Goal: Complete application form

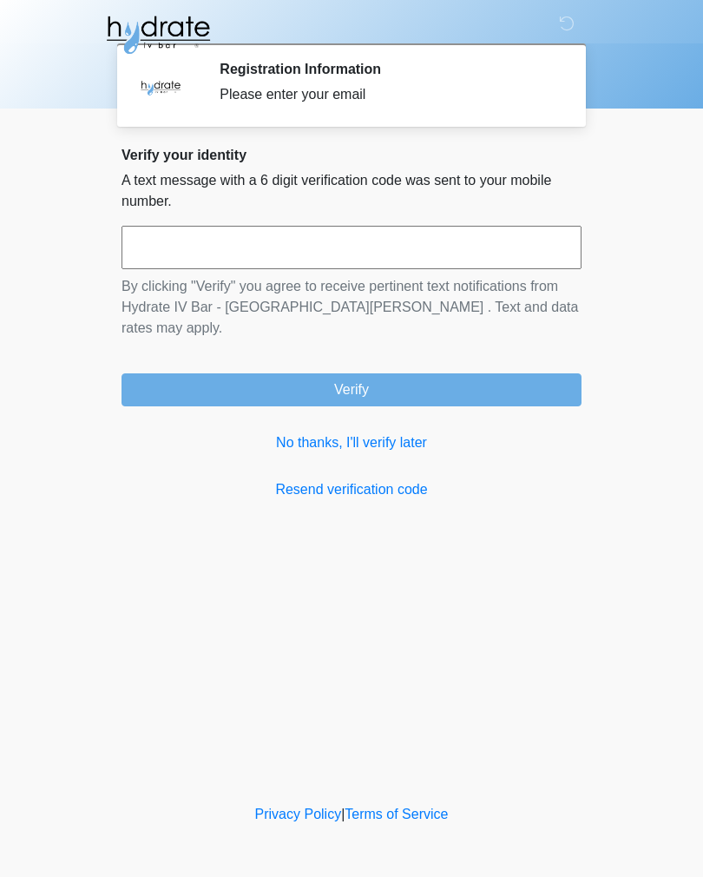
click at [300, 255] on input "text" at bounding box center [352, 247] width 460 height 43
type input "******"
click at [396, 375] on button "Verify" at bounding box center [352, 389] width 460 height 33
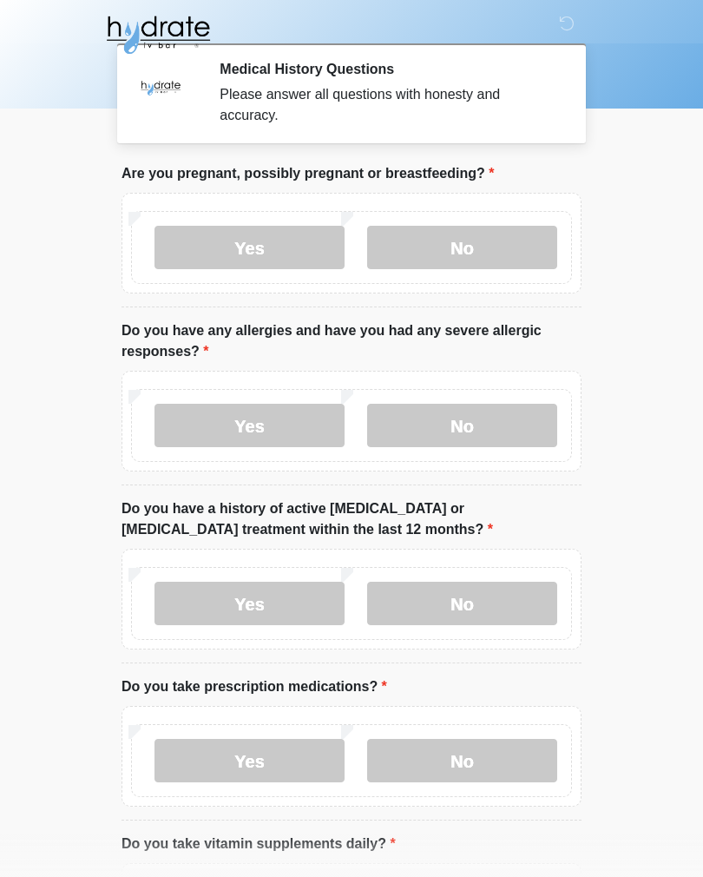
click at [481, 256] on label "No" at bounding box center [462, 247] width 190 height 43
click at [509, 431] on label "No" at bounding box center [462, 425] width 190 height 43
click at [468, 603] on label "No" at bounding box center [462, 603] width 190 height 43
click at [480, 773] on label "No" at bounding box center [462, 760] width 190 height 43
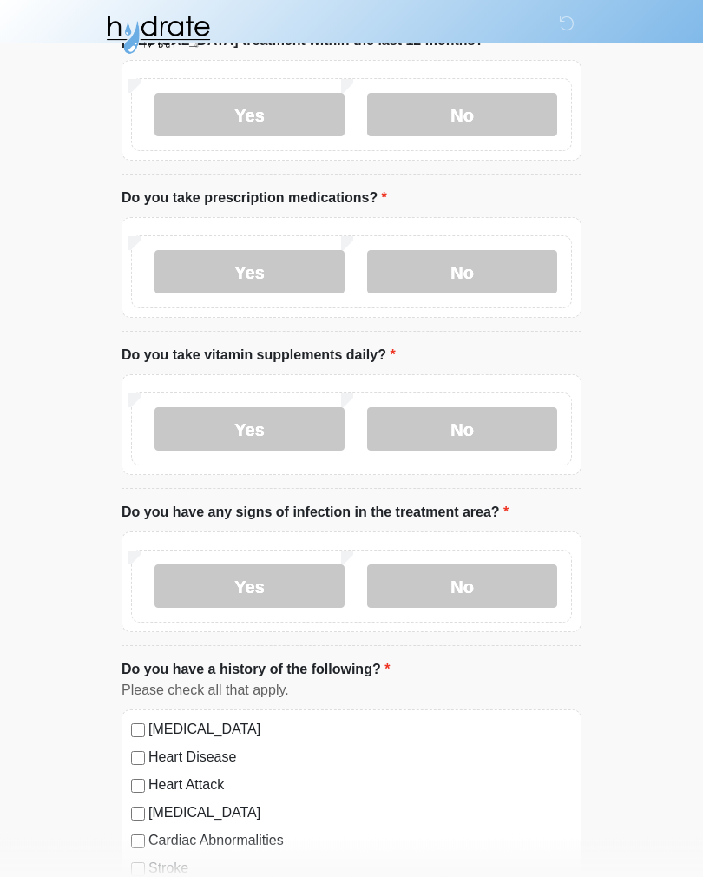
scroll to position [488, 0]
click at [477, 430] on label "No" at bounding box center [462, 429] width 190 height 43
click at [475, 591] on label "No" at bounding box center [462, 586] width 190 height 43
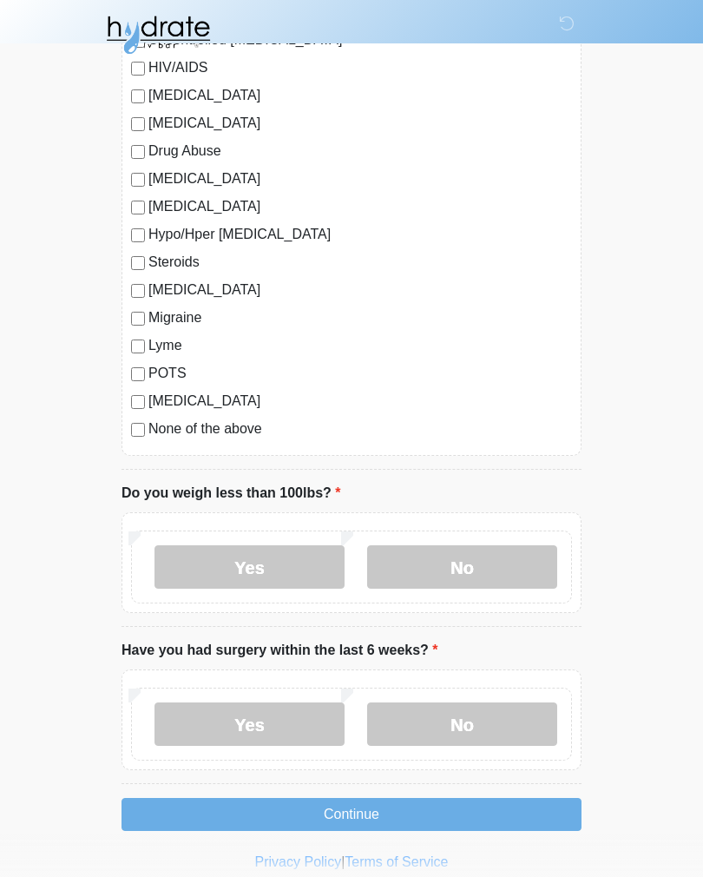
scroll to position [1678, 0]
click at [458, 571] on label "No" at bounding box center [462, 567] width 190 height 43
click at [474, 723] on label "No" at bounding box center [462, 724] width 190 height 43
click at [420, 811] on button "Continue" at bounding box center [352, 814] width 460 height 33
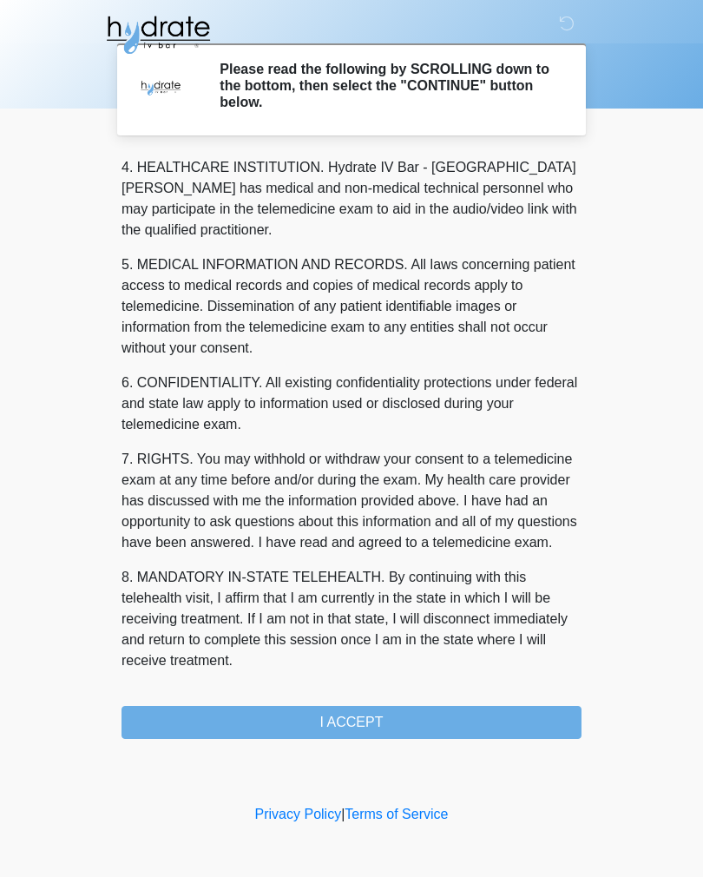
scroll to position [498, 0]
click at [429, 731] on button "I ACCEPT" at bounding box center [352, 722] width 460 height 33
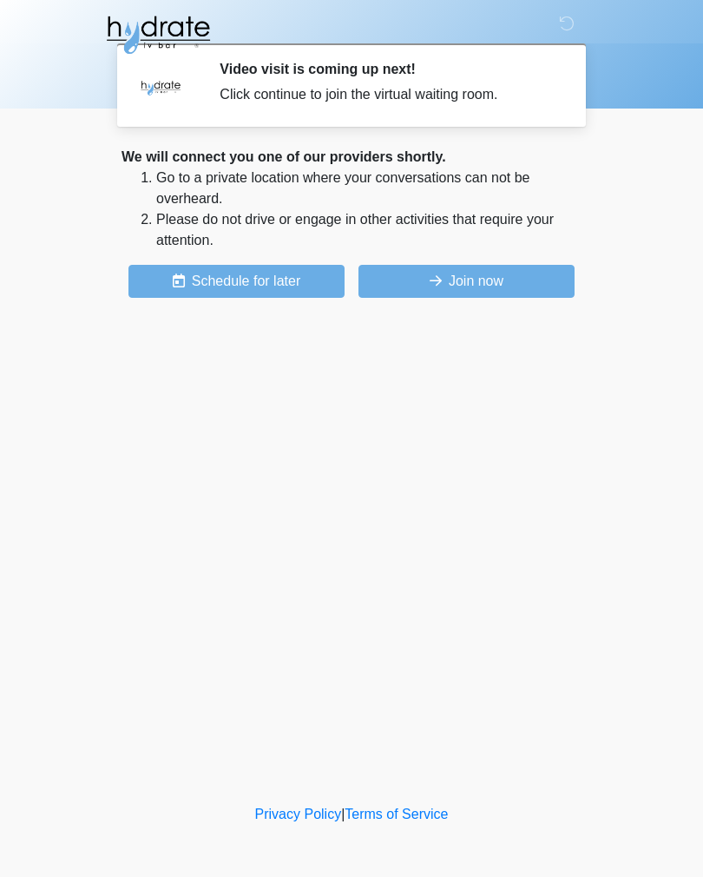
click at [493, 296] on button "Join now" at bounding box center [467, 281] width 216 height 33
